Goal: Information Seeking & Learning: Learn about a topic

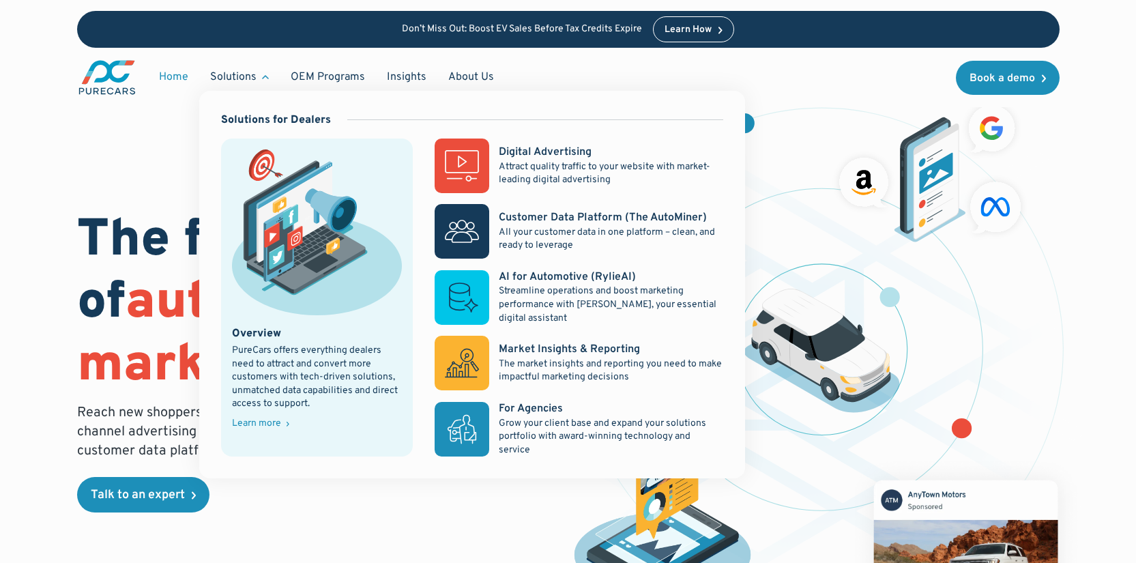
click at [262, 419] on div "Learn more" at bounding box center [256, 424] width 49 height 10
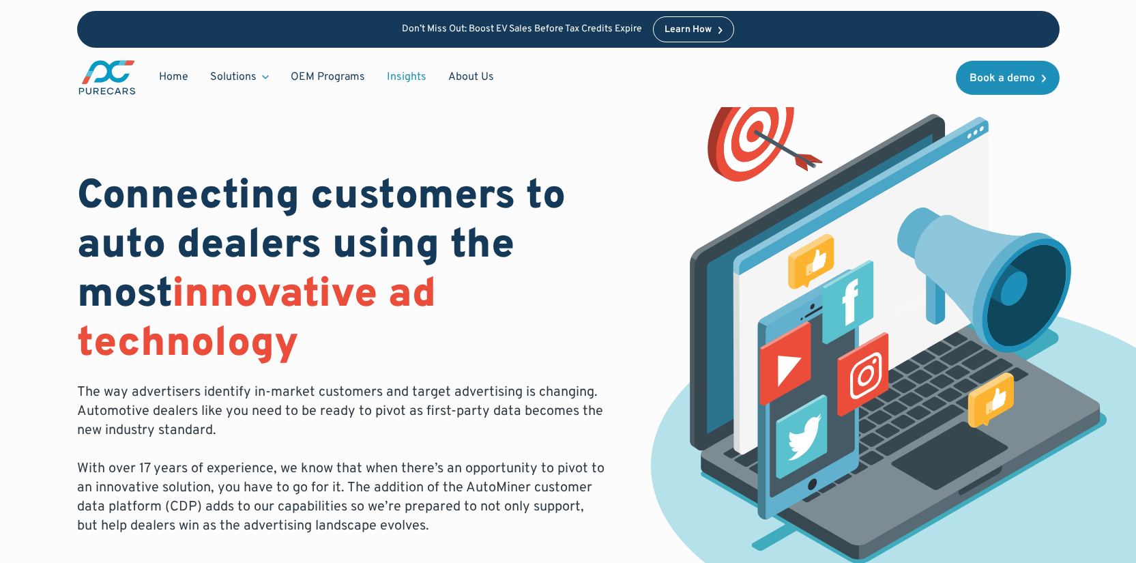
click at [388, 76] on link "Insights" at bounding box center [406, 77] width 61 height 26
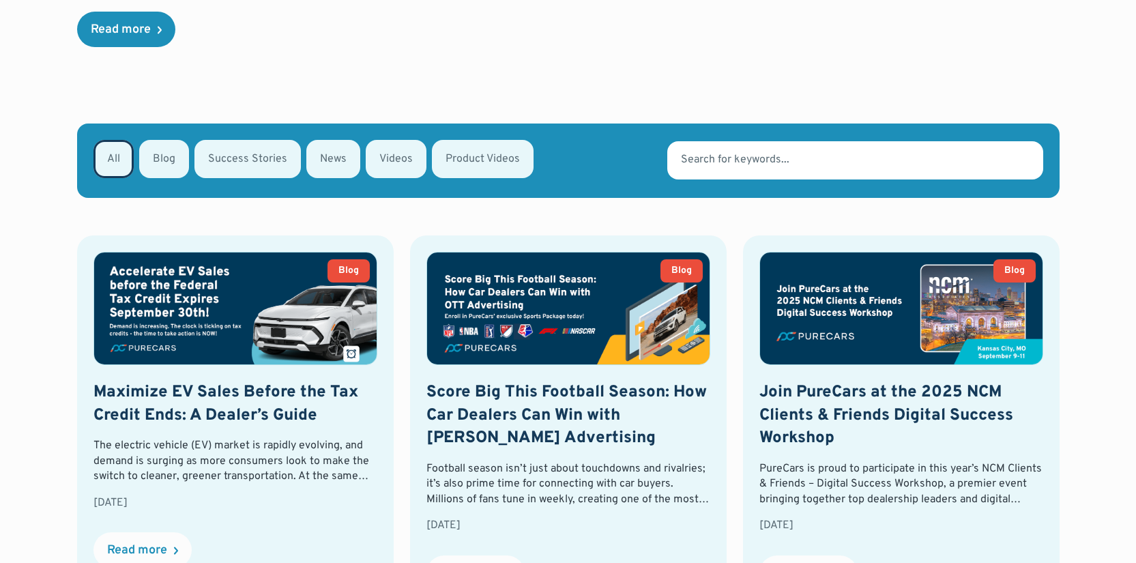
scroll to position [467, 0]
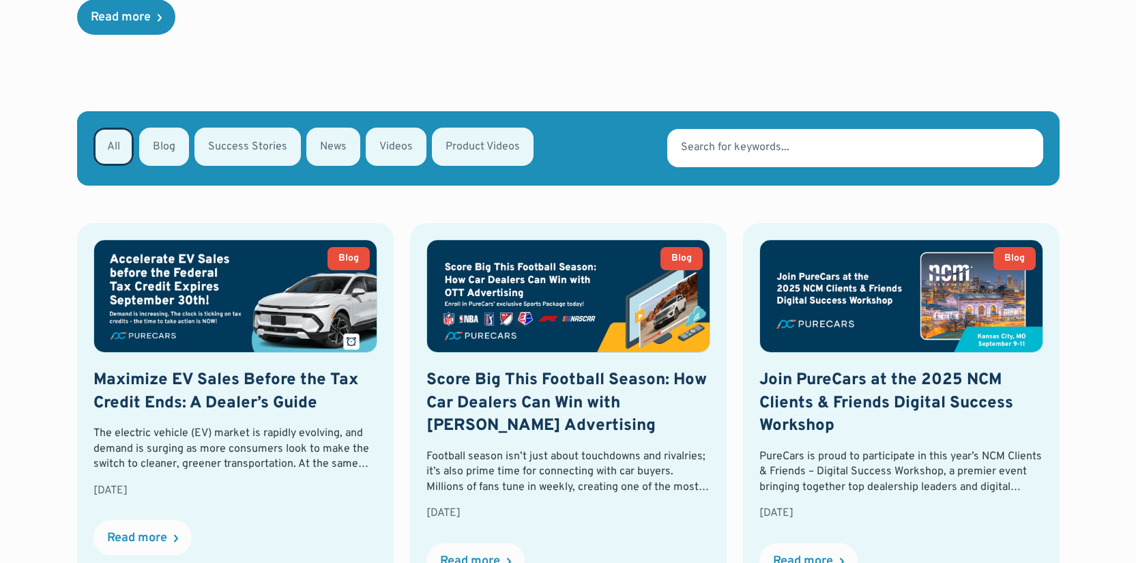
click at [470, 144] on div "Email Form" at bounding box center [483, 147] width 102 height 38
click at [454, 144] on input "Product Videos" at bounding box center [450, 145] width 9 height 9
radio input "true"
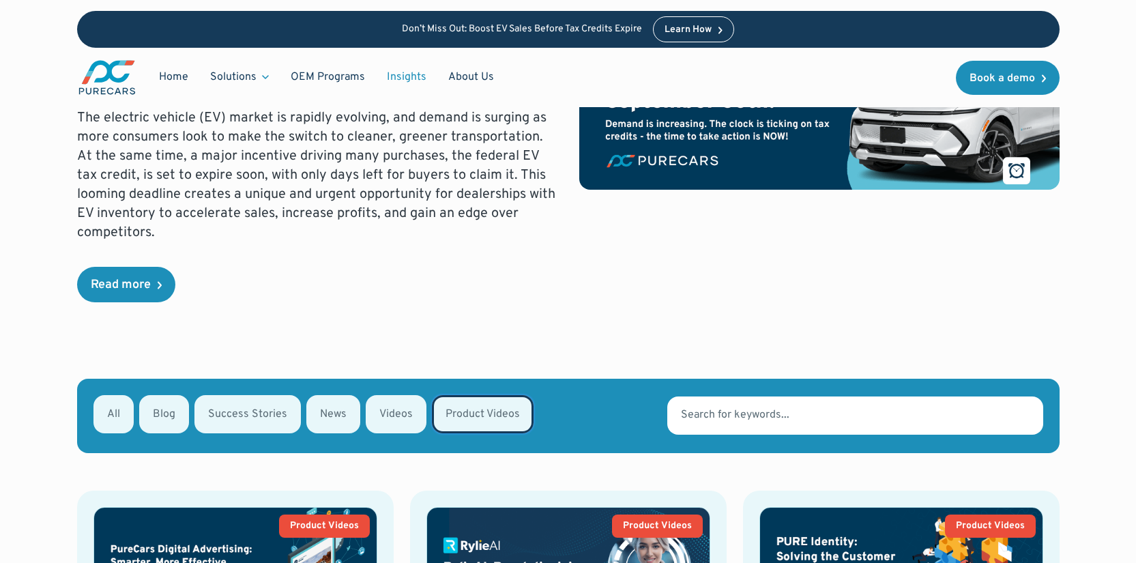
scroll to position [183, 0]
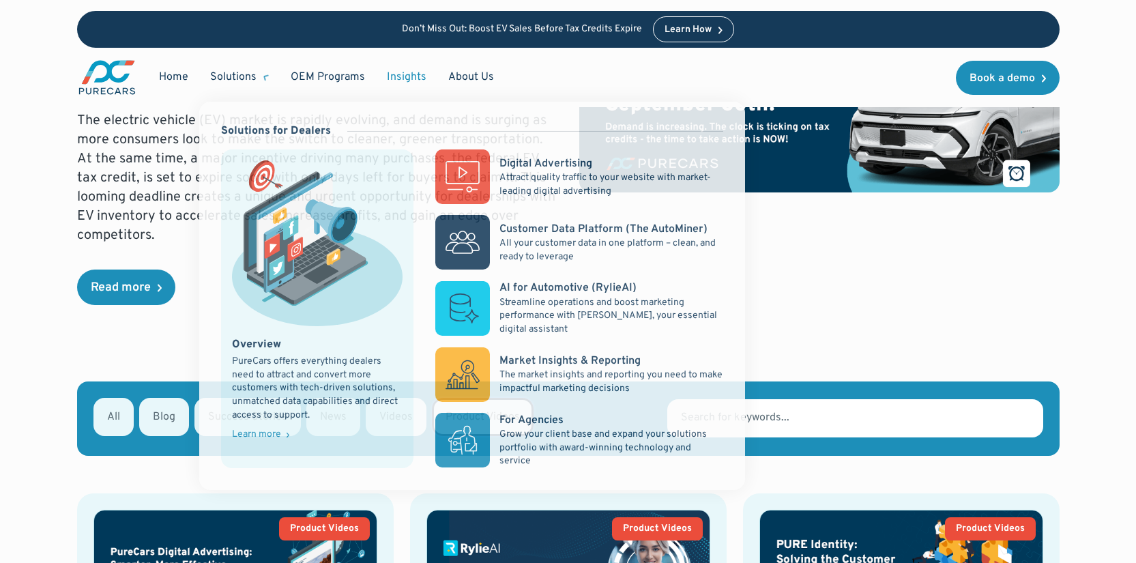
click at [231, 83] on div "Solutions" at bounding box center [233, 77] width 46 height 15
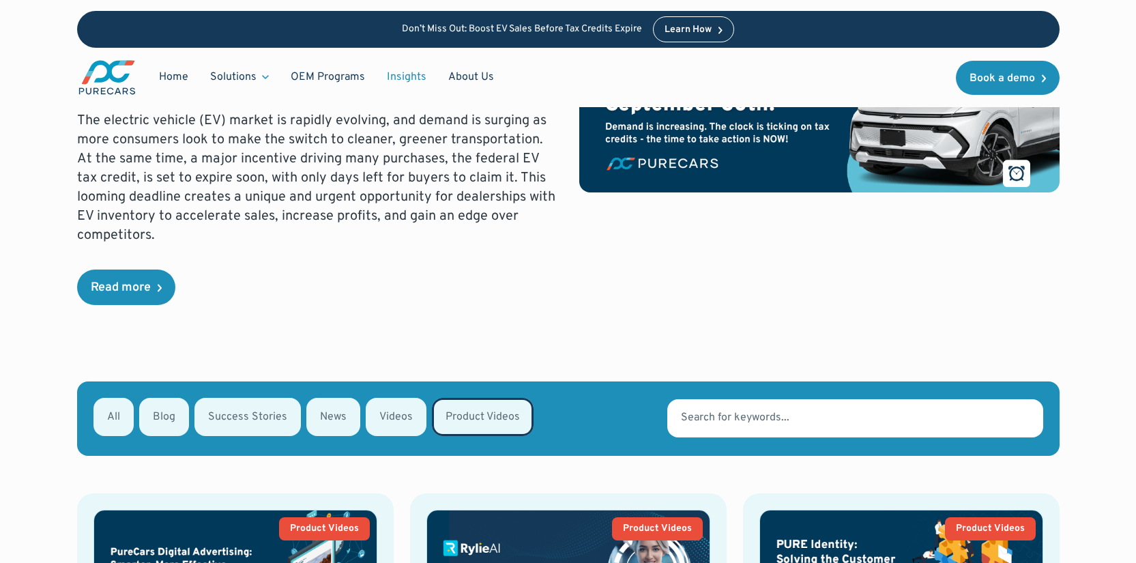
click at [239, 77] on div "Solutions" at bounding box center [233, 77] width 46 height 15
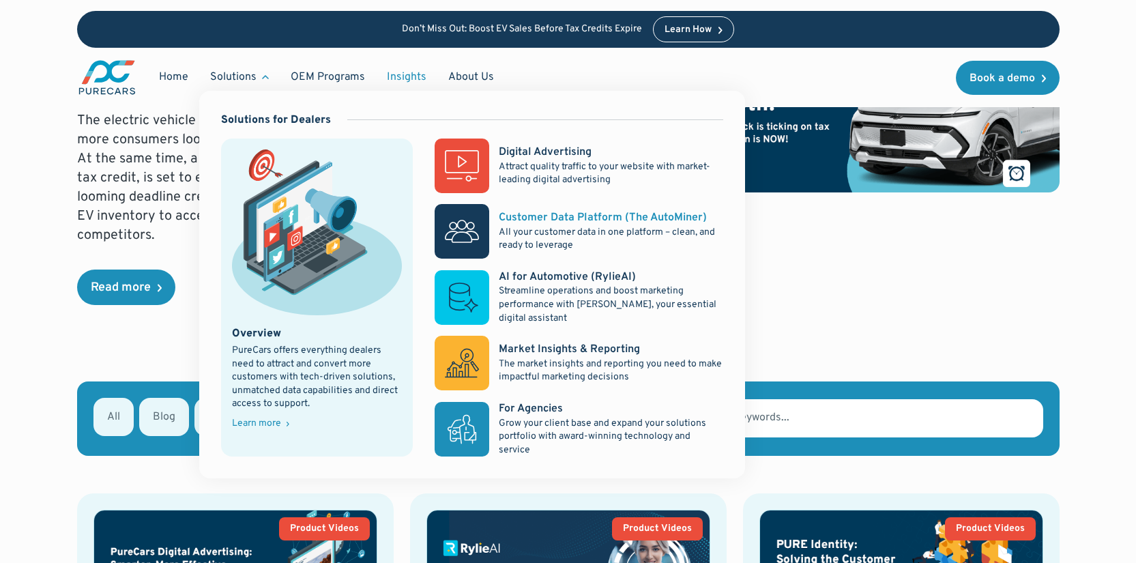
click at [540, 218] on div "Customer Data Platform (The AutoMiner)" at bounding box center [603, 217] width 208 height 15
